Goal: Information Seeking & Learning: Learn about a topic

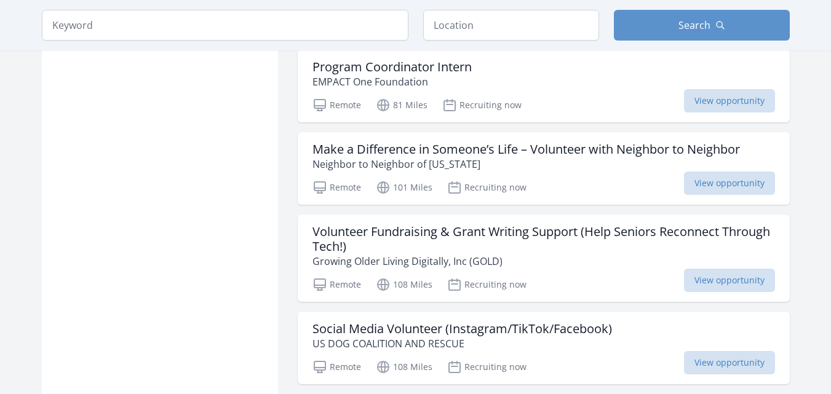
scroll to position [1474, 0]
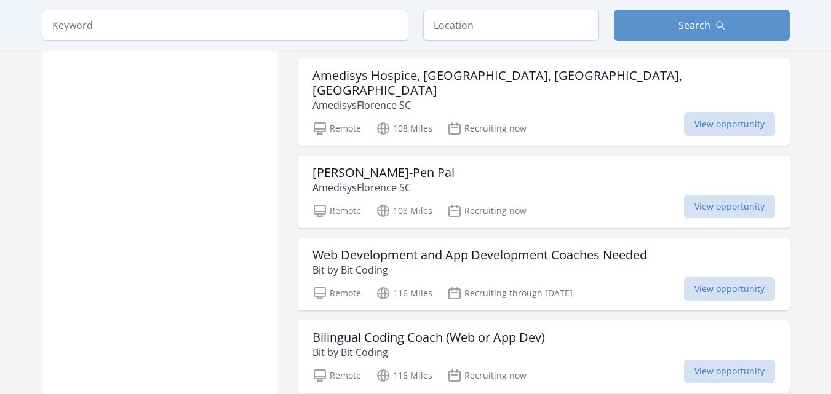
scroll to position [2045, 0]
click at [517, 34] on input "text" at bounding box center [511, 25] width 176 height 31
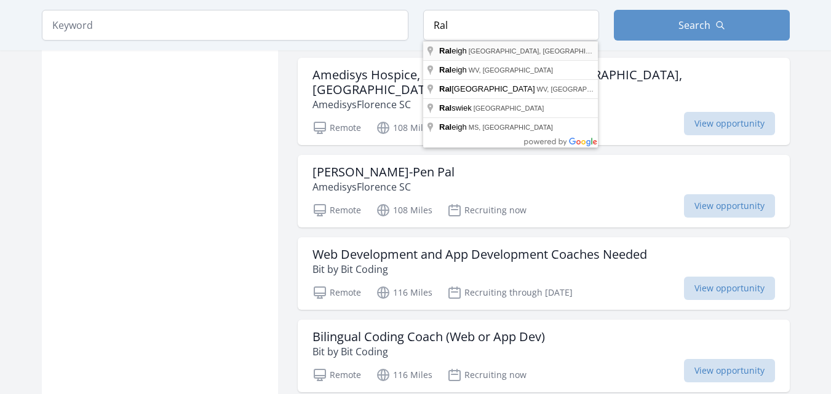
type input "[GEOGRAPHIC_DATA], [GEOGRAPHIC_DATA], [GEOGRAPHIC_DATA]"
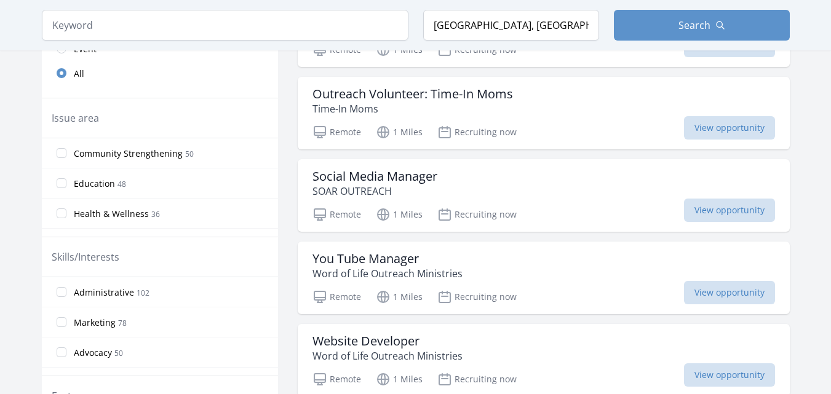
scroll to position [482, 0]
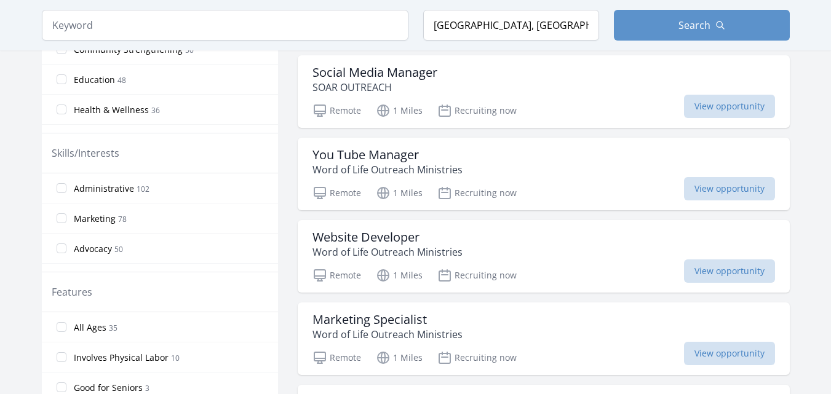
click at [428, 235] on h3 "Website Developer" at bounding box center [387, 237] width 150 height 15
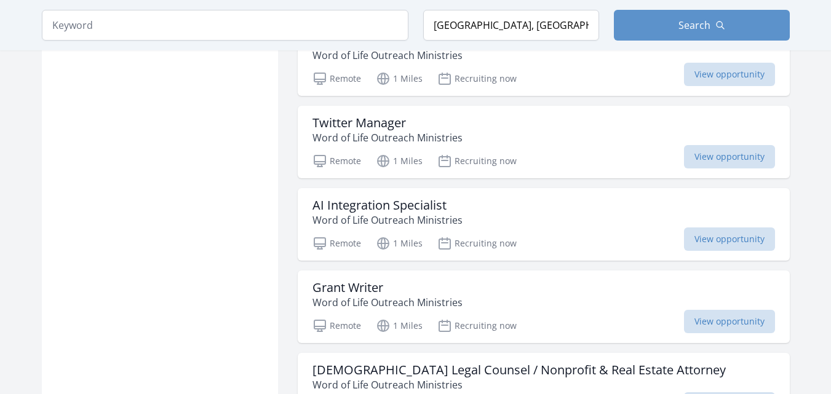
scroll to position [1421, 0]
